Goal: Transaction & Acquisition: Download file/media

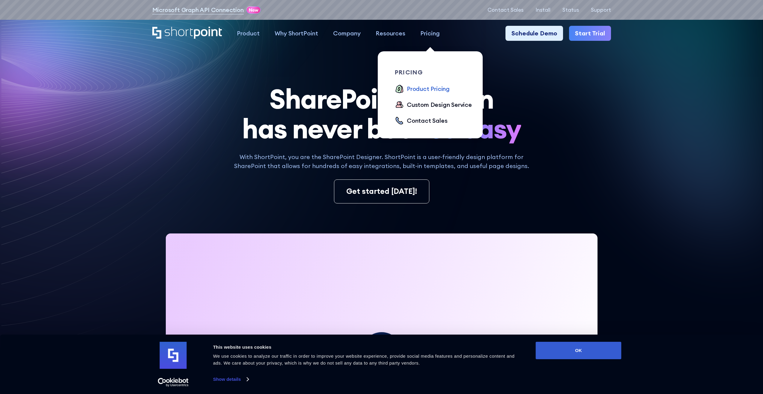
click at [433, 88] on div "Product Pricing" at bounding box center [428, 88] width 43 height 9
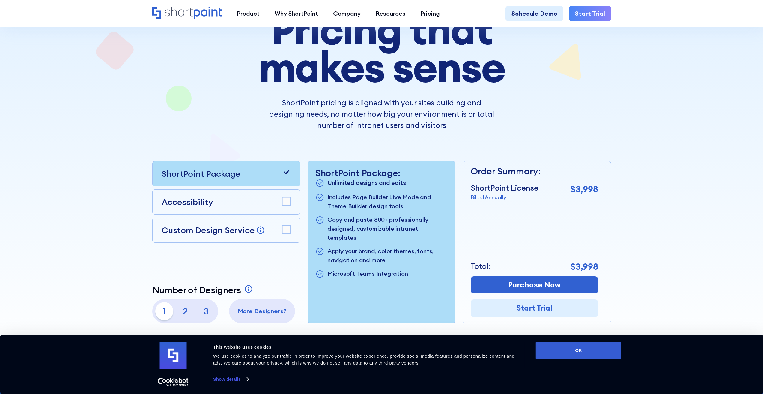
scroll to position [90, 0]
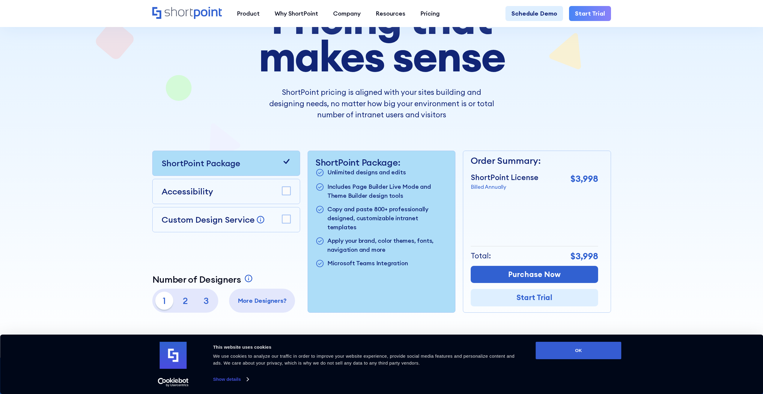
click at [206, 299] on p "3" at bounding box center [206, 300] width 18 height 18
click at [186, 299] on p "2" at bounding box center [185, 300] width 18 height 18
click at [164, 300] on p "1" at bounding box center [164, 300] width 18 height 18
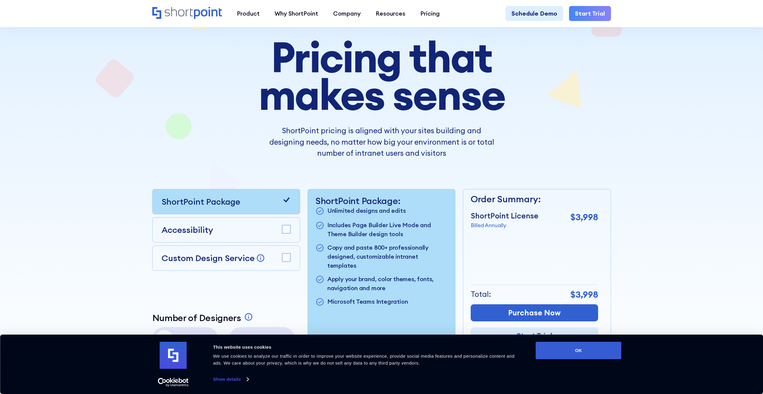
scroll to position [120, 0]
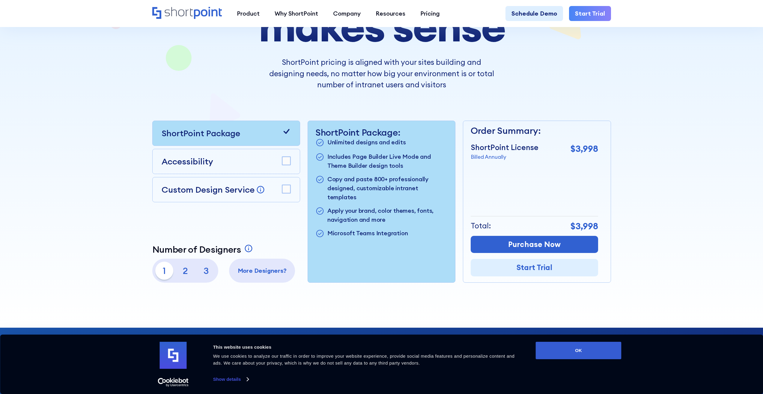
click at [263, 270] on p "More Designers?" at bounding box center [262, 270] width 60 height 9
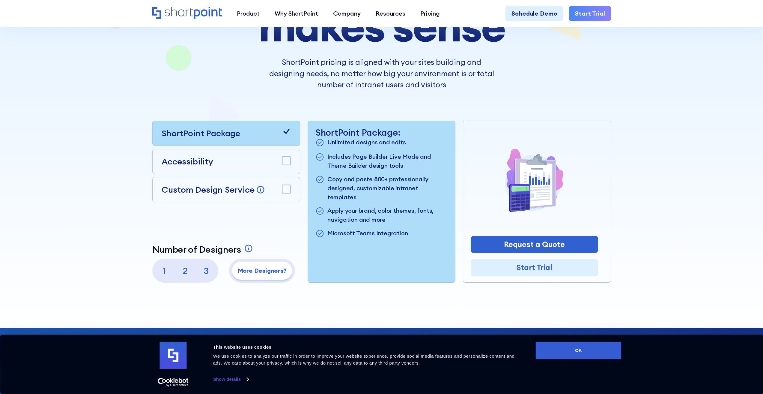
click at [208, 271] on p "3" at bounding box center [206, 270] width 18 height 18
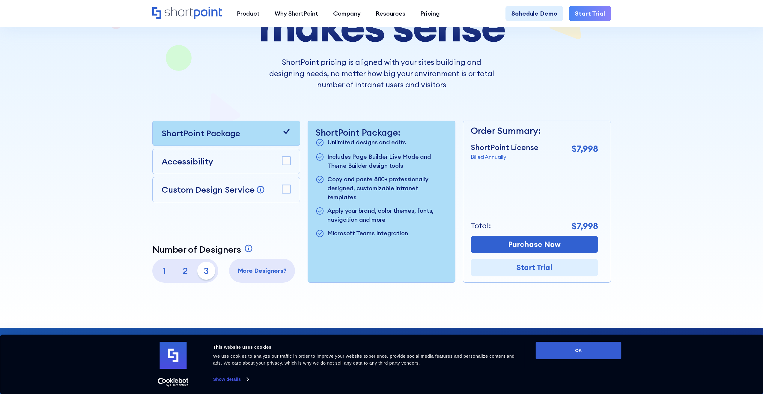
click at [155, 270] on div "1 2 3" at bounding box center [185, 270] width 66 height 24
click at [163, 271] on p "1" at bounding box center [164, 270] width 18 height 18
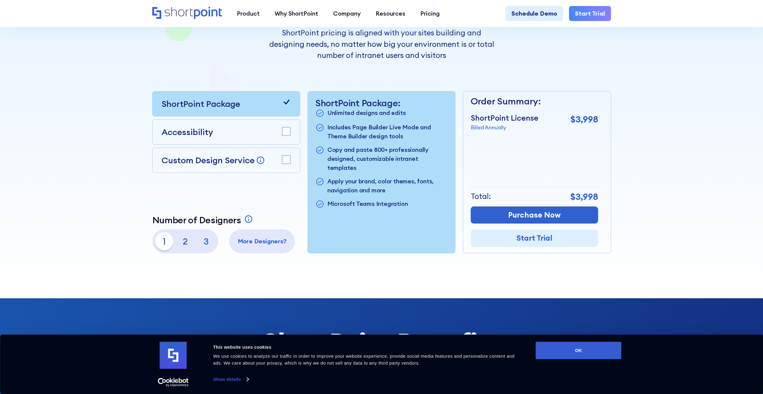
scroll to position [150, 0]
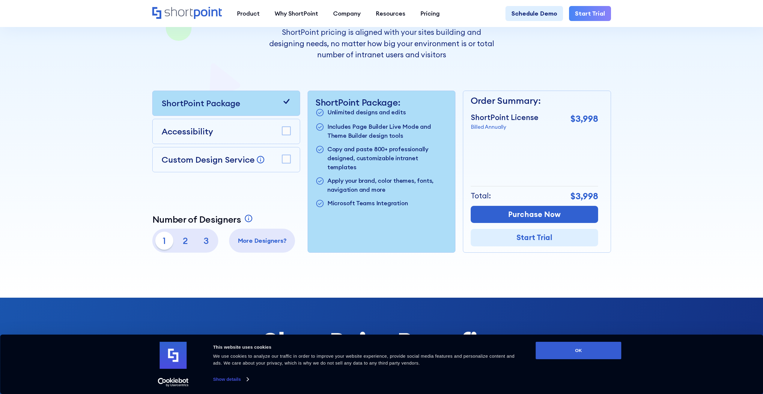
click at [184, 240] on p "2" at bounding box center [185, 240] width 18 height 18
click at [209, 238] on p "3" at bounding box center [206, 240] width 18 height 18
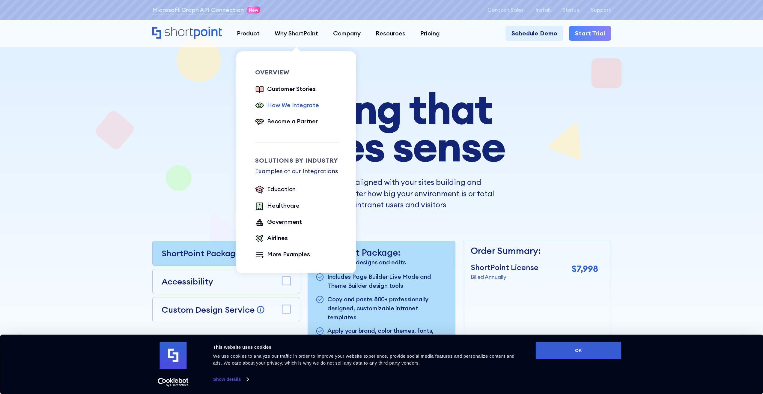
click at [296, 106] on div "How We Integrate" at bounding box center [293, 104] width 52 height 9
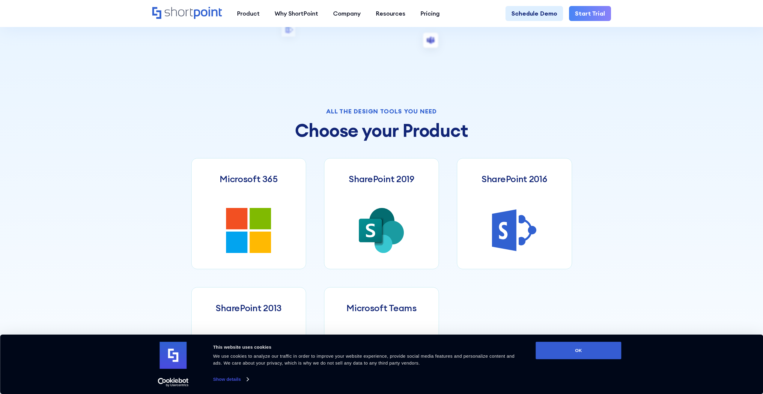
scroll to position [330, 0]
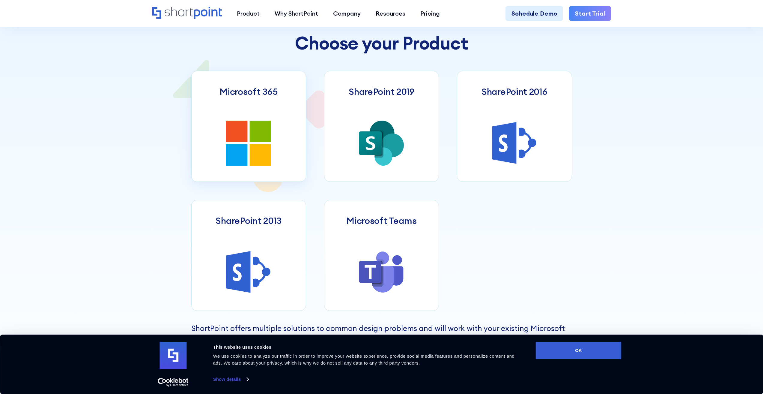
click at [230, 140] on icon at bounding box center [236, 131] width 21 height 21
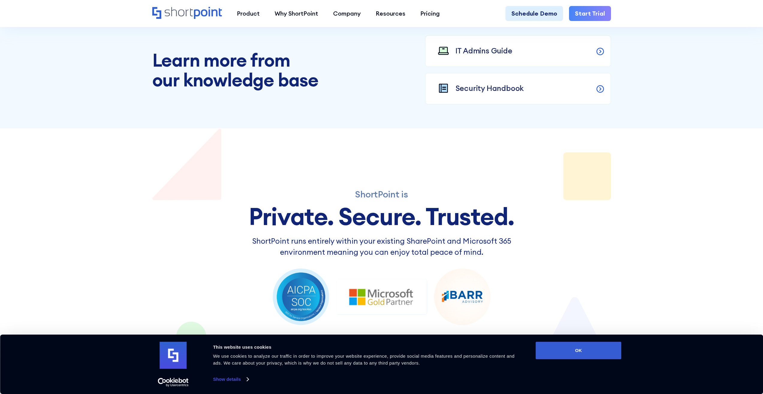
scroll to position [929, 0]
